Goal: Check status: Check status

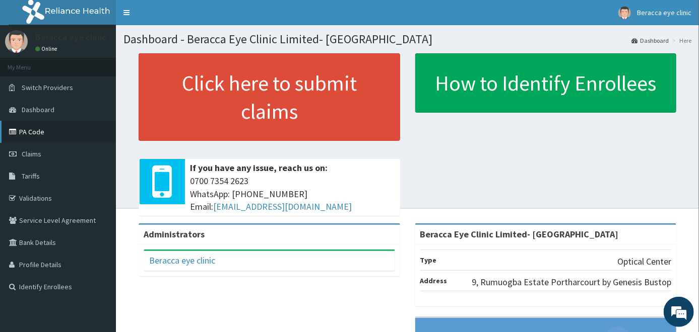
click at [36, 133] on link "PA Code" at bounding box center [58, 132] width 116 height 22
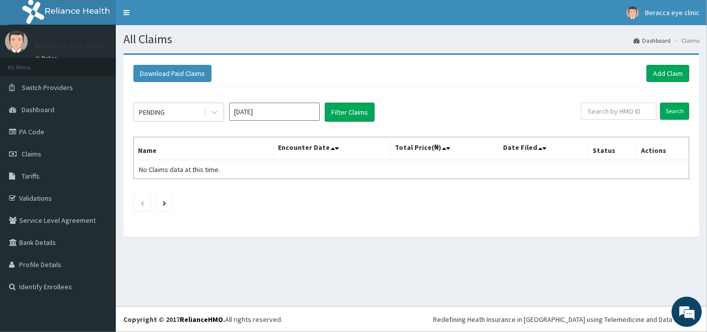
click at [295, 107] on input "Sep 2025" at bounding box center [274, 112] width 91 height 18
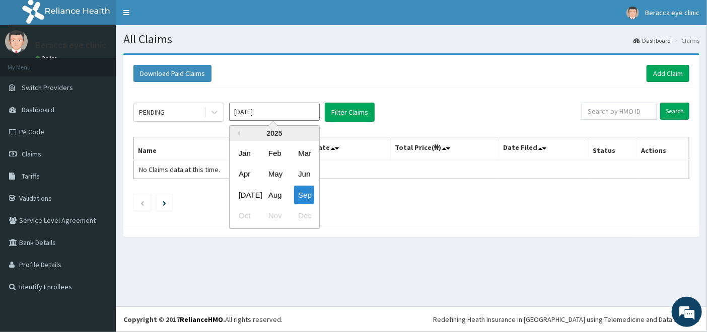
click at [349, 277] on div "All Claims Dashboard Claims Download Paid Claims Add Claim × Note you can only …" at bounding box center [411, 166] width 591 height 282
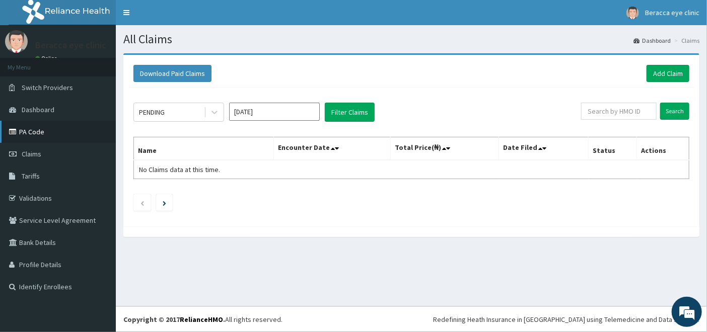
click at [31, 133] on link "PA Code" at bounding box center [58, 132] width 116 height 22
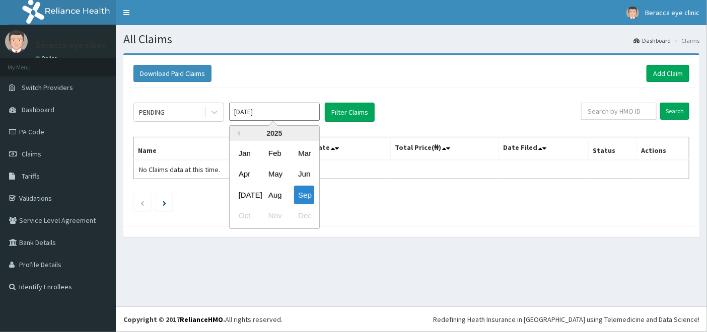
click at [301, 117] on input "[DATE]" at bounding box center [274, 112] width 91 height 18
click at [239, 173] on div "Apr" at bounding box center [245, 174] width 20 height 19
type input "[DATE]"
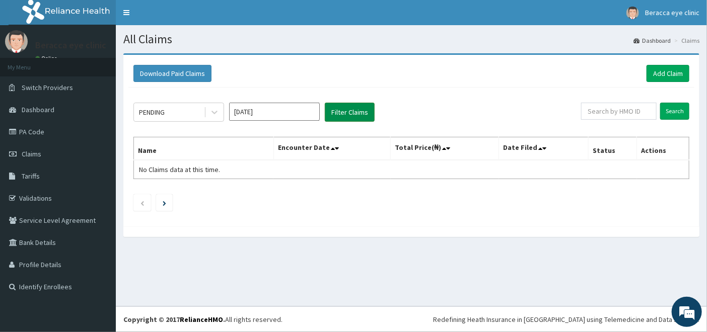
click at [345, 109] on button "Filter Claims" at bounding box center [350, 112] width 50 height 19
click at [345, 113] on button "Filter Claims" at bounding box center [350, 112] width 50 height 19
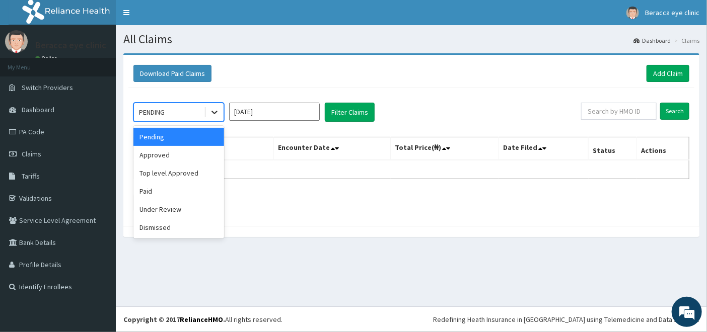
click at [215, 112] on icon at bounding box center [215, 113] width 6 height 4
click at [157, 189] on div "Paid" at bounding box center [178, 191] width 91 height 18
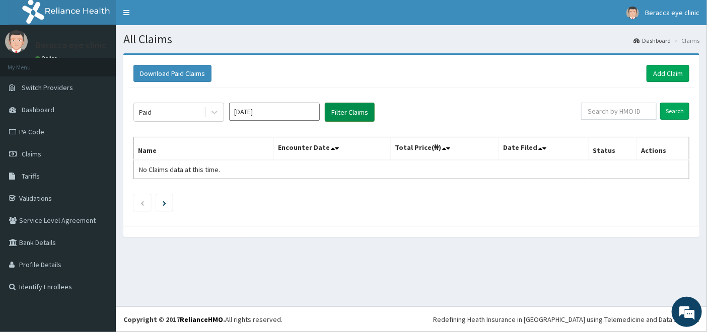
click at [356, 113] on button "Filter Claims" at bounding box center [350, 112] width 50 height 19
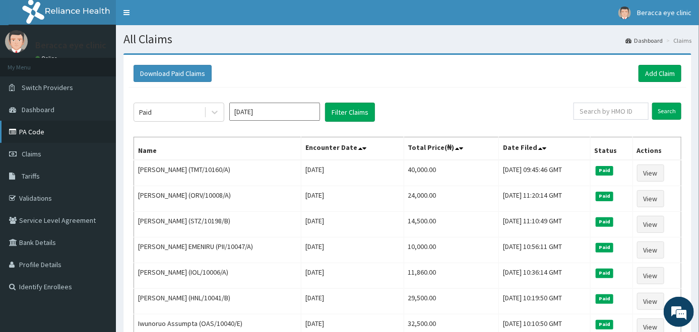
click at [49, 129] on link "PA Code" at bounding box center [58, 132] width 116 height 22
